Goal: Register for event/course

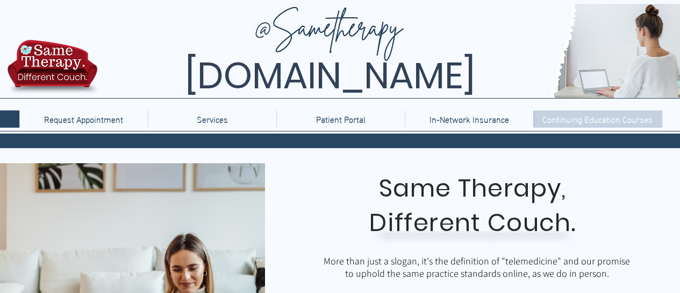
click at [621, 117] on p "Continuing Education Courses" at bounding box center [597, 118] width 121 height 17
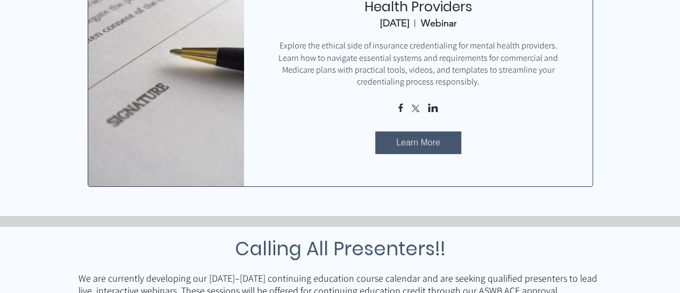
scroll to position [579, 0]
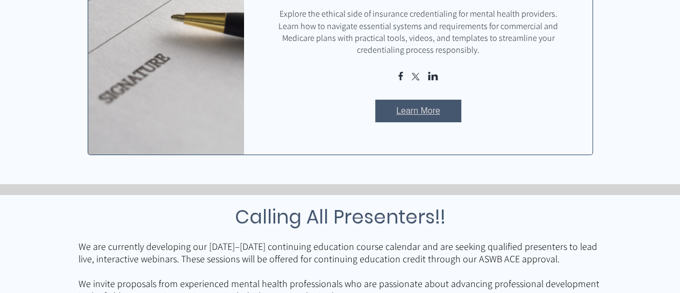
click at [425, 117] on span "Learn More" at bounding box center [418, 111] width 44 height 12
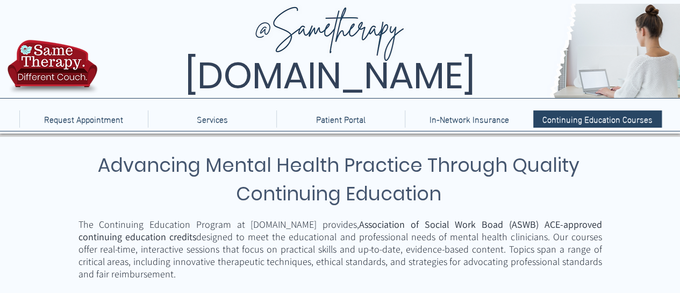
scroll to position [579, 0]
